Goal: Navigation & Orientation: Find specific page/section

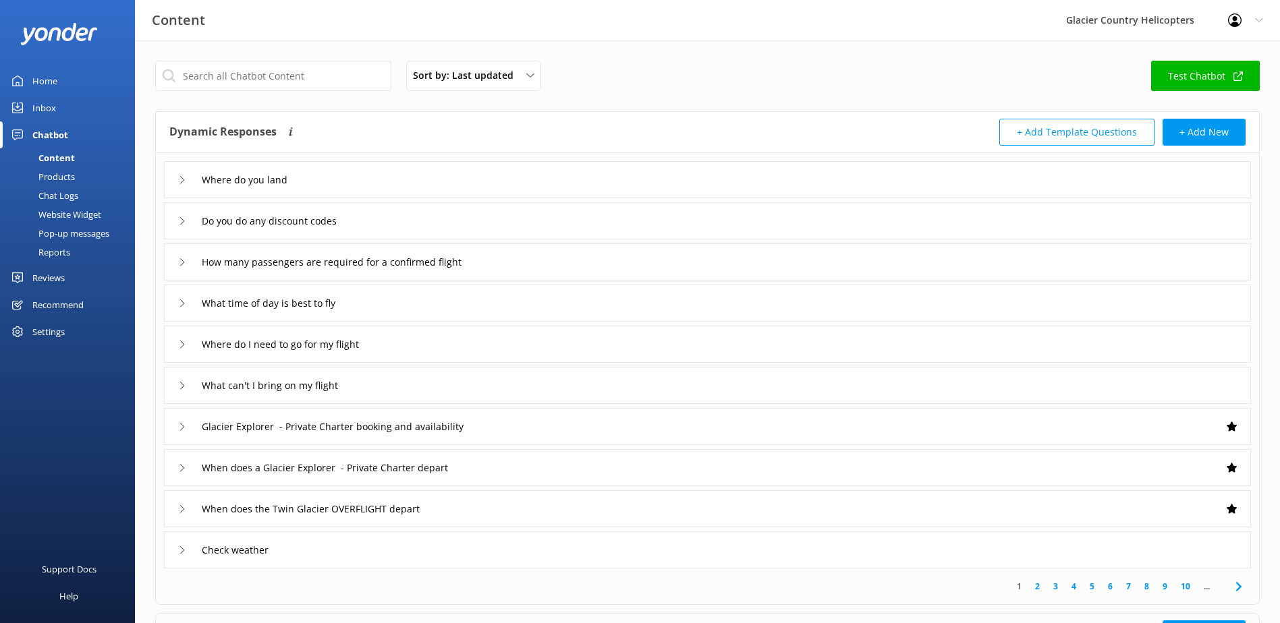
drag, startPoint x: 819, startPoint y: 19, endPoint x: 830, endPoint y: 11, distance: 13.5
click at [819, 19] on div "Content Glacier Country Helicopters Profile Settings Logout" at bounding box center [640, 20] width 1280 height 40
drag, startPoint x: 1239, startPoint y: 2, endPoint x: 34, endPoint y: 77, distance: 1207.2
click at [34, 72] on div "Home" at bounding box center [44, 80] width 25 height 27
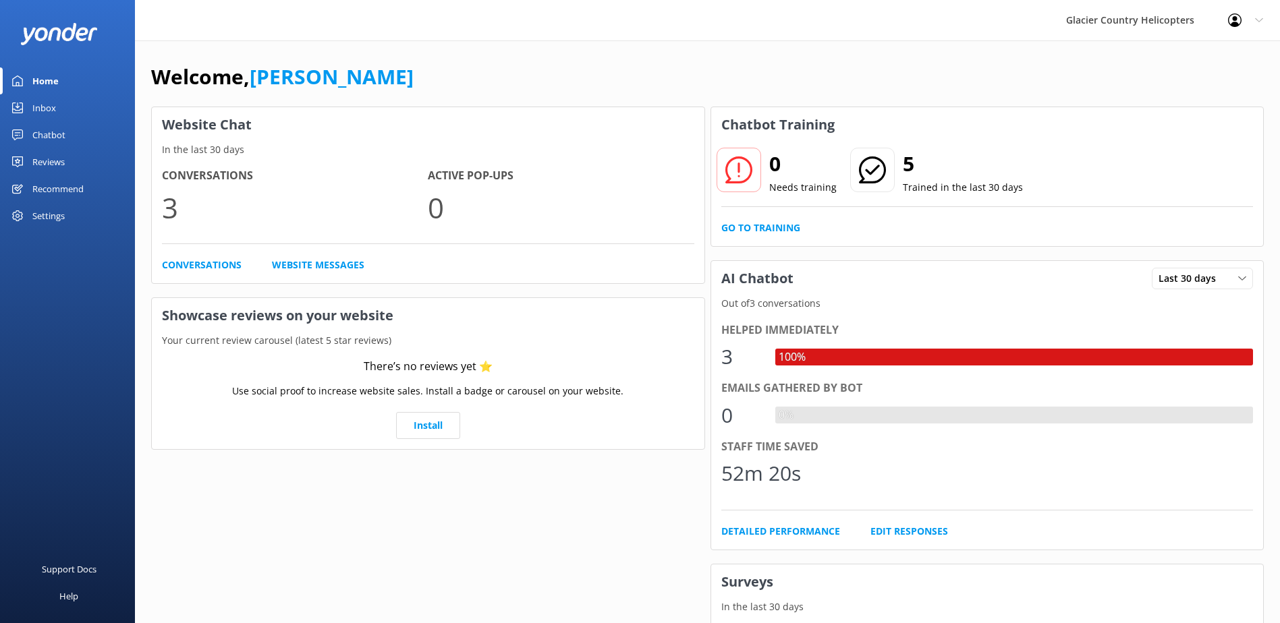
drag, startPoint x: 1171, startPoint y: 1, endPoint x: 673, endPoint y: 19, distance: 498.2
click at [673, 19] on div "Glacier Country Helicopters Profile Settings Logout" at bounding box center [640, 20] width 1280 height 40
